Goal: Transaction & Acquisition: Purchase product/service

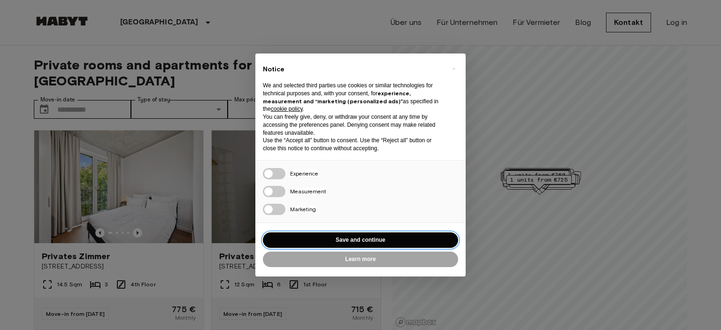
click at [319, 237] on button "Save and continue" at bounding box center [360, 239] width 195 height 15
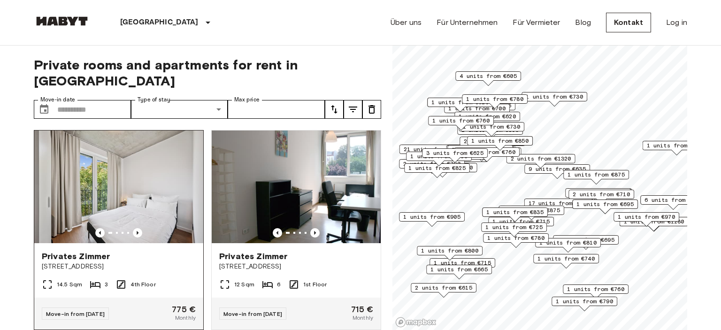
click at [158, 279] on div "14.5 Sqm 3 4th Floor" at bounding box center [118, 288] width 169 height 19
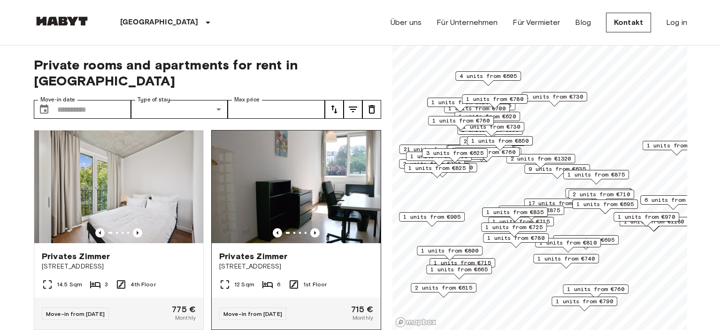
drag, startPoint x: 375, startPoint y: 119, endPoint x: 375, endPoint y: 136, distance: 16.9
click at [375, 136] on img at bounding box center [296, 187] width 169 height 113
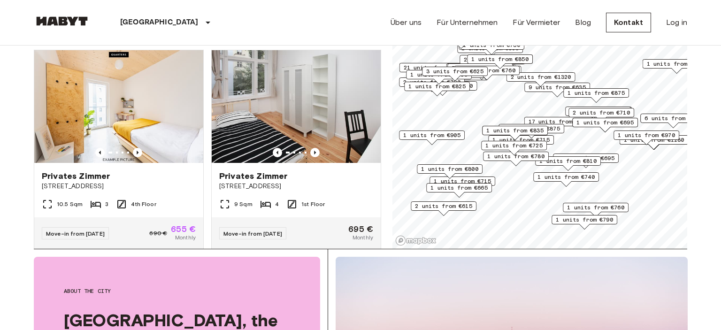
scroll to position [199, 0]
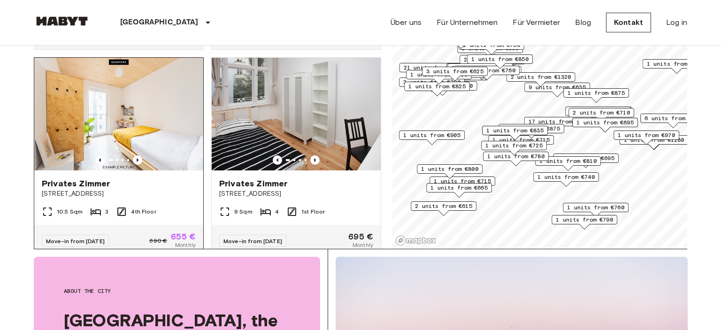
click at [147, 170] on div "Privates Zimmer Müllerstraße 55A" at bounding box center [118, 188] width 169 height 36
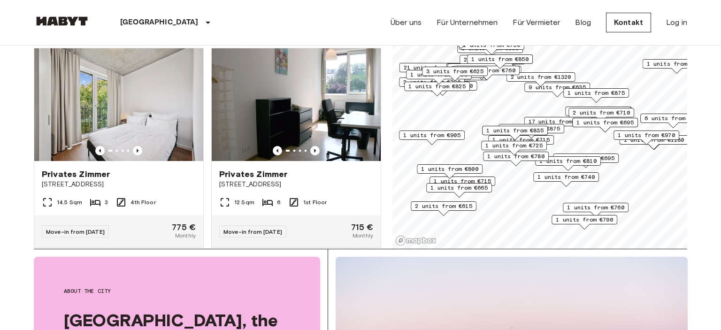
scroll to position [0, 0]
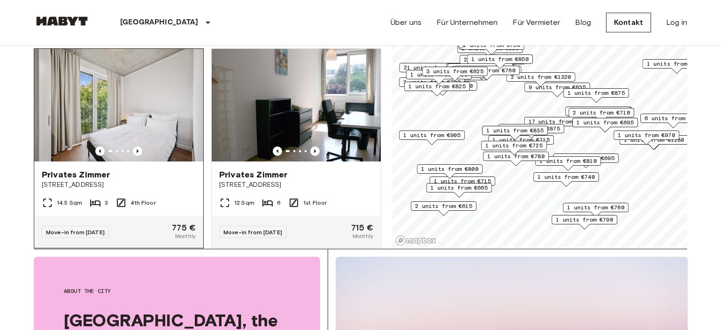
click at [143, 122] on img at bounding box center [118, 105] width 169 height 113
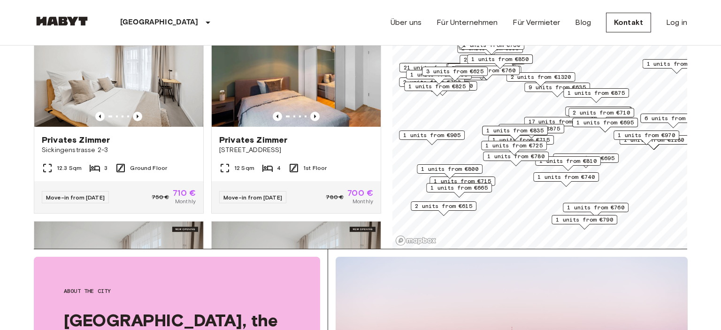
scroll to position [1433, 0]
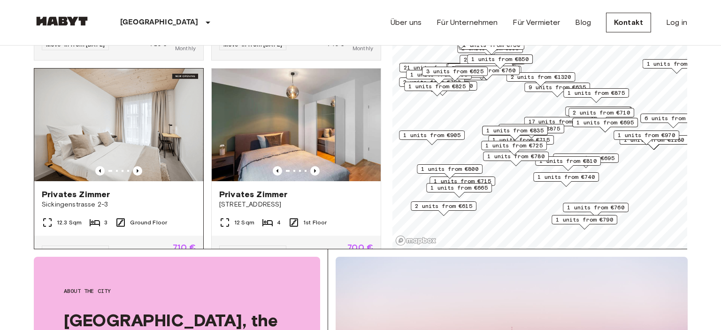
click at [190, 189] on div "Privates Zimmer" at bounding box center [119, 194] width 154 height 11
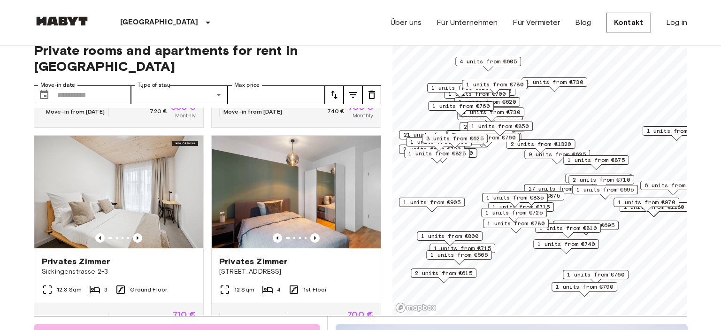
scroll to position [0, 0]
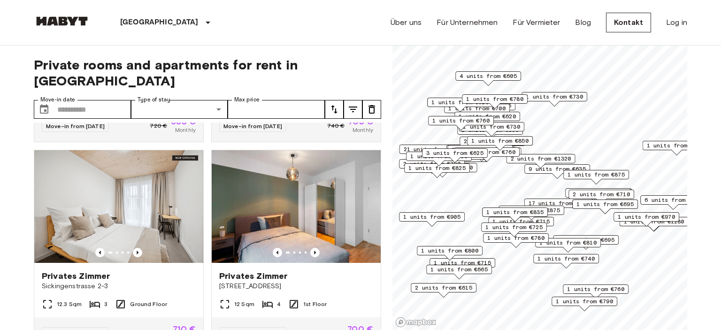
click at [382, 271] on div "Private rooms and apartments for rent in Berlin Move-in date ​ Move-in date Typ…" at bounding box center [361, 188] width 654 height 285
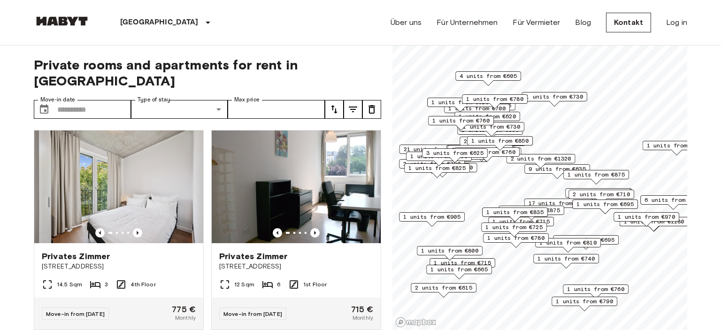
scroll to position [848, 0]
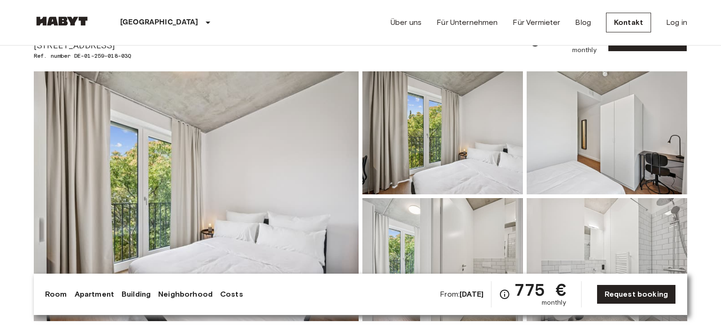
scroll to position [49, 0]
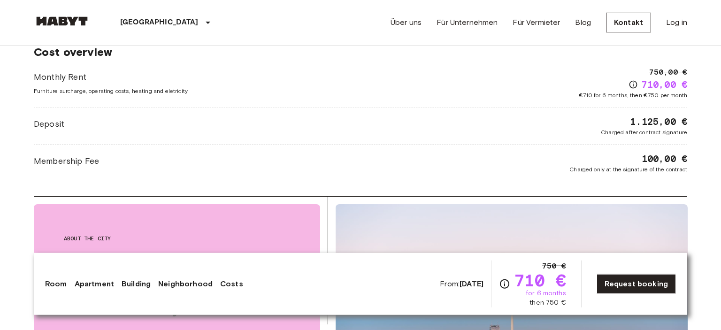
scroll to position [1462, 0]
